Goal: Obtain resource: Download file/media

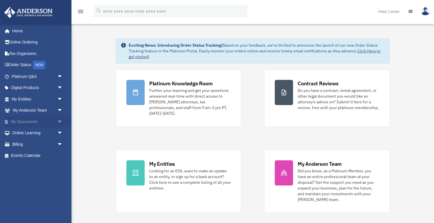
click at [59, 120] on span "arrow_drop_down" at bounding box center [62, 122] width 11 height 12
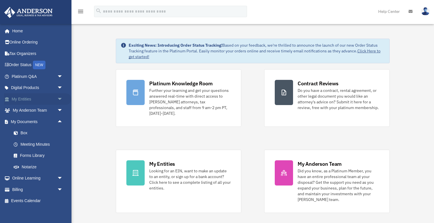
click at [60, 98] on span "arrow_drop_down" at bounding box center [62, 99] width 11 height 12
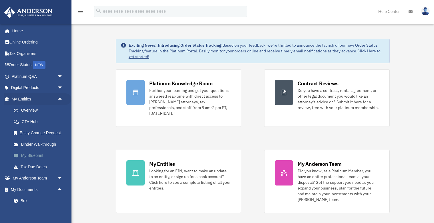
click at [34, 155] on link "My Blueprint" at bounding box center [39, 155] width 63 height 11
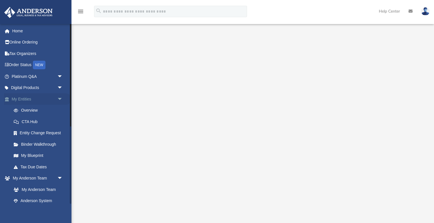
click at [60, 98] on span "arrow_drop_down" at bounding box center [62, 99] width 11 height 12
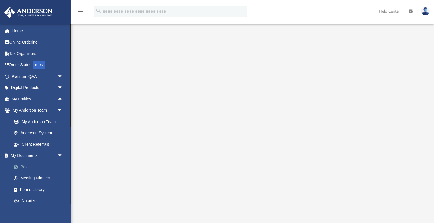
click at [25, 163] on link "Box" at bounding box center [39, 166] width 63 height 11
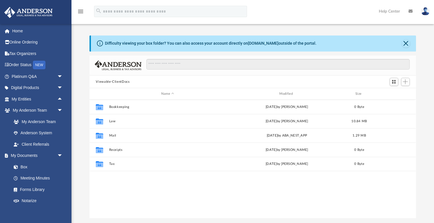
scroll to position [130, 326]
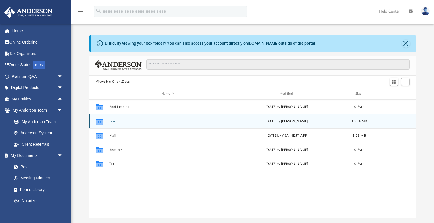
click at [114, 120] on button "Law" at bounding box center [167, 121] width 117 height 4
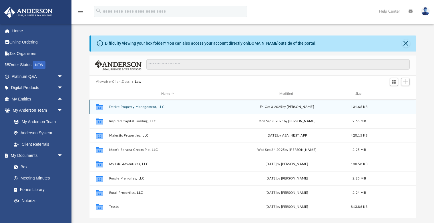
click at [125, 107] on button "Desire Property Management, LLC" at bounding box center [167, 107] width 117 height 4
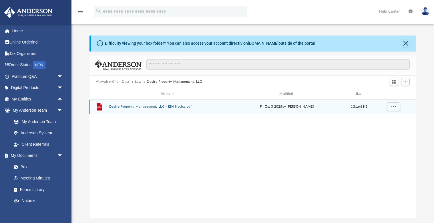
click at [125, 107] on button "Desire Property Management, LLC - EIN Notice.pdf" at bounding box center [167, 107] width 117 height 4
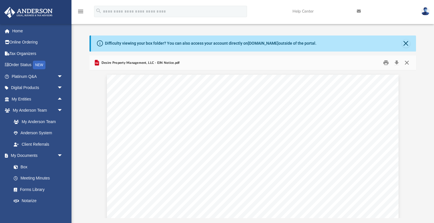
click at [406, 63] on button "Close" at bounding box center [407, 62] width 10 height 9
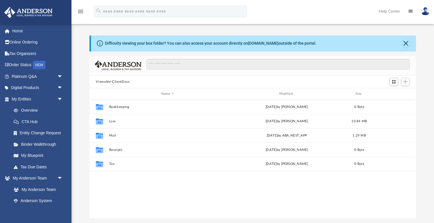
scroll to position [130, 326]
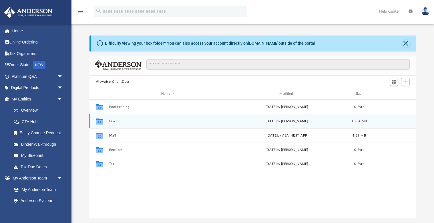
click at [114, 121] on button "Law" at bounding box center [167, 121] width 117 height 4
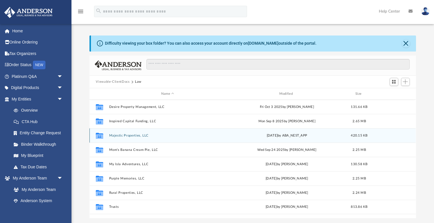
click at [124, 135] on button "Majestic Properties, LLC" at bounding box center [167, 135] width 117 height 4
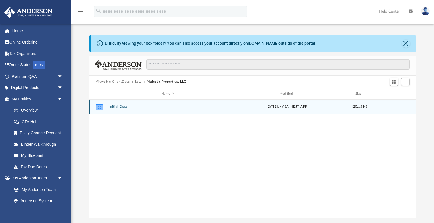
click at [120, 108] on button "Initial Docs" at bounding box center [167, 107] width 117 height 4
click at [170, 107] on button "Majestic Properties, LLC - Filed Articles.pdf" at bounding box center [167, 107] width 117 height 4
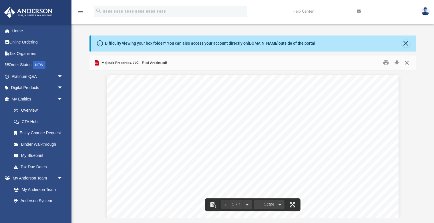
click at [406, 64] on button "Close" at bounding box center [407, 62] width 10 height 9
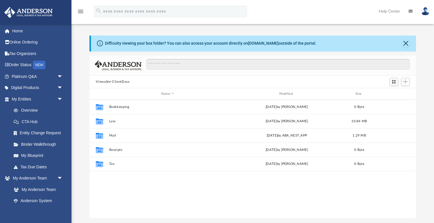
scroll to position [0, 0]
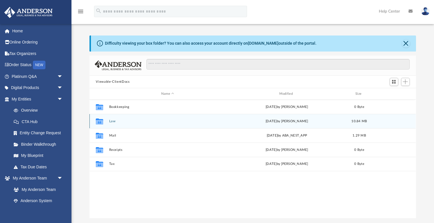
click at [112, 122] on button "Law" at bounding box center [167, 121] width 117 height 4
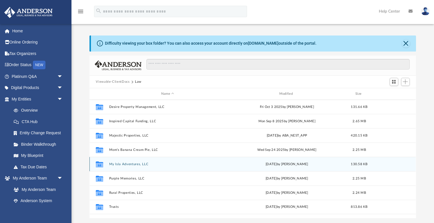
click at [129, 162] on button "My Isla Adventures, LLC" at bounding box center [167, 164] width 117 height 4
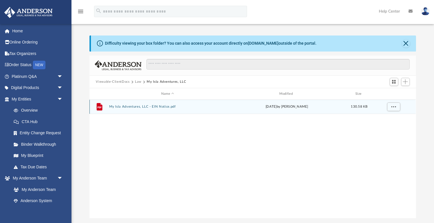
click at [143, 106] on button "My Isla Adventures, LLC - EIN Notice.pdf" at bounding box center [167, 107] width 117 height 4
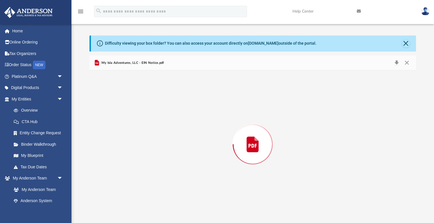
scroll to position [386, 0]
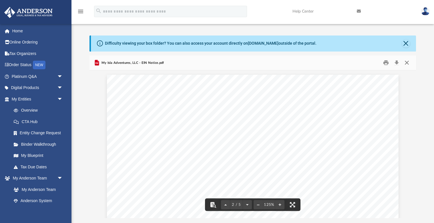
click at [408, 61] on button "Close" at bounding box center [407, 62] width 10 height 9
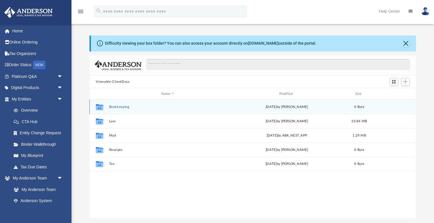
scroll to position [130, 326]
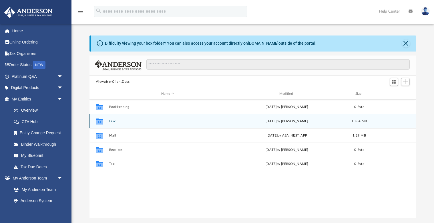
click at [114, 121] on button "Law" at bounding box center [167, 121] width 117 height 4
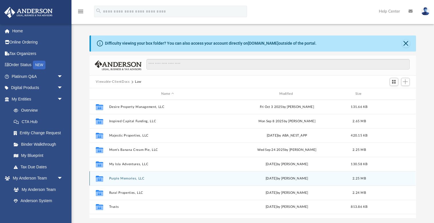
click at [131, 177] on button "Purple Memories, LLC" at bounding box center [167, 178] width 117 height 4
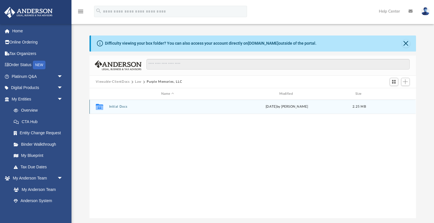
click at [122, 104] on div "Collaborated Folder Initial Docs Thu Sep 25 2025 by Heather Reynolds 2.25 MB" at bounding box center [252, 106] width 326 height 14
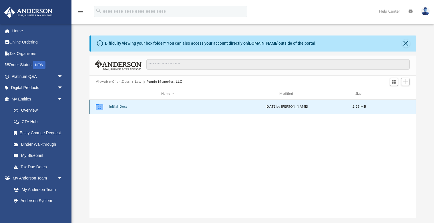
click at [122, 106] on button "Initial Docs" at bounding box center [167, 107] width 117 height 4
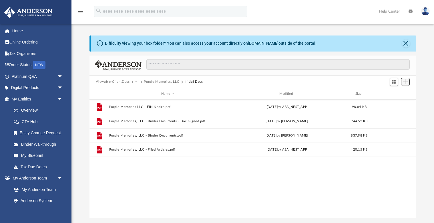
click at [406, 82] on span "Add" at bounding box center [405, 81] width 5 height 5
click at [321, 2] on div "menu search Site Menu add timctaylor34@gmail.com My Profile Reset Password Logo…" at bounding box center [217, 12] width 434 height 24
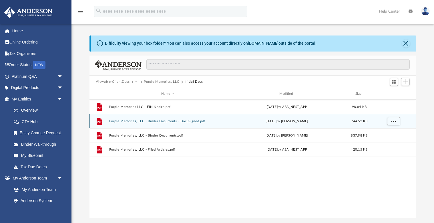
click at [171, 121] on button "Purple Memories, LLC - Binder Documents - DocuSigned.pdf" at bounding box center [167, 121] width 117 height 4
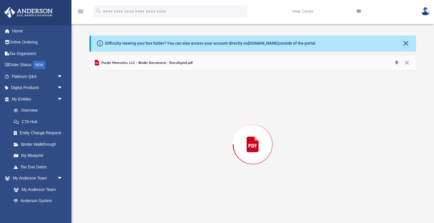
scroll to position [17749, 0]
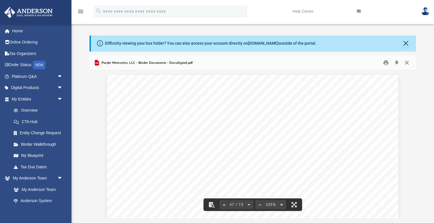
click at [407, 61] on button "Close" at bounding box center [407, 62] width 10 height 9
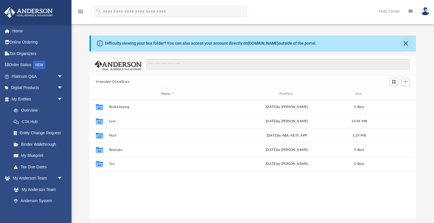
scroll to position [130, 326]
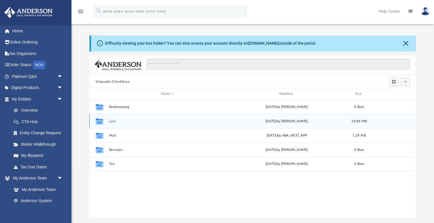
click at [112, 121] on button "Law" at bounding box center [167, 121] width 117 height 4
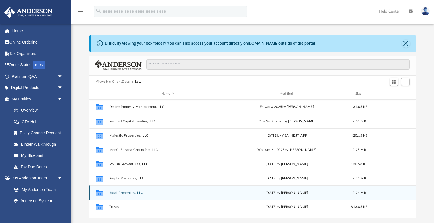
click at [129, 191] on button "Rural Properties, LLC" at bounding box center [167, 193] width 117 height 4
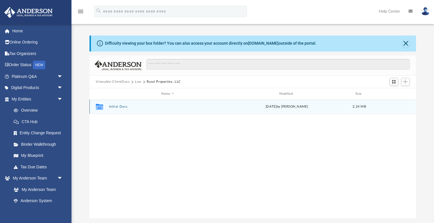
click at [123, 106] on button "Initial Docs" at bounding box center [167, 107] width 117 height 4
